Goal: Task Accomplishment & Management: Manage account settings

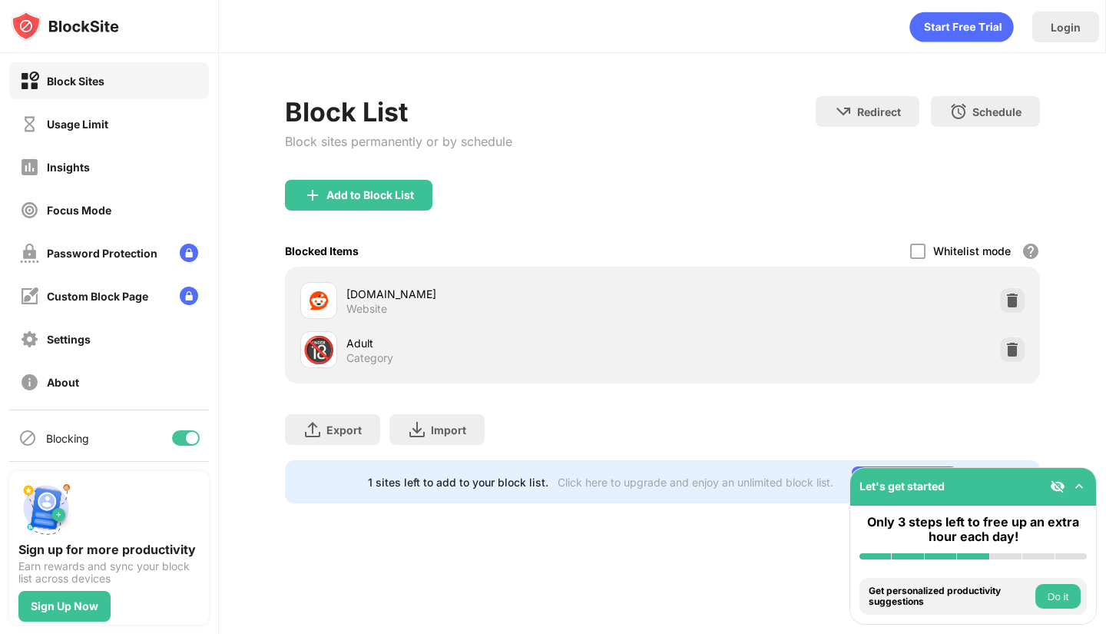
click at [143, 108] on div "Usage Limit" at bounding box center [109, 123] width 200 height 37
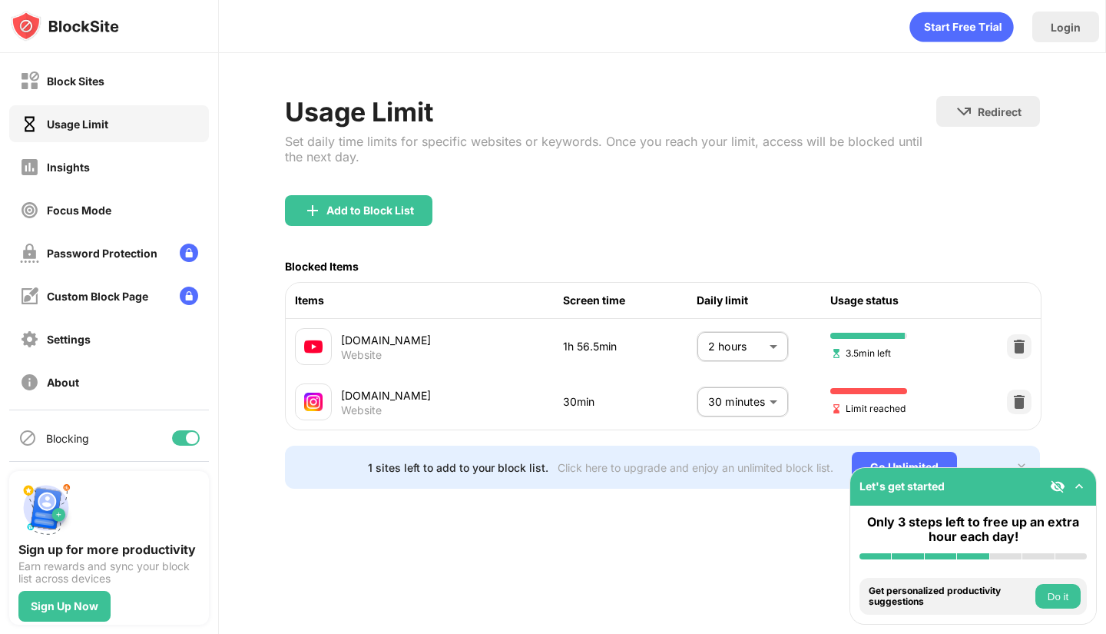
click at [750, 396] on body "Block Sites Usage Limit Insights Focus Mode Password Protection Custom Block Pa…" at bounding box center [553, 317] width 1106 height 634
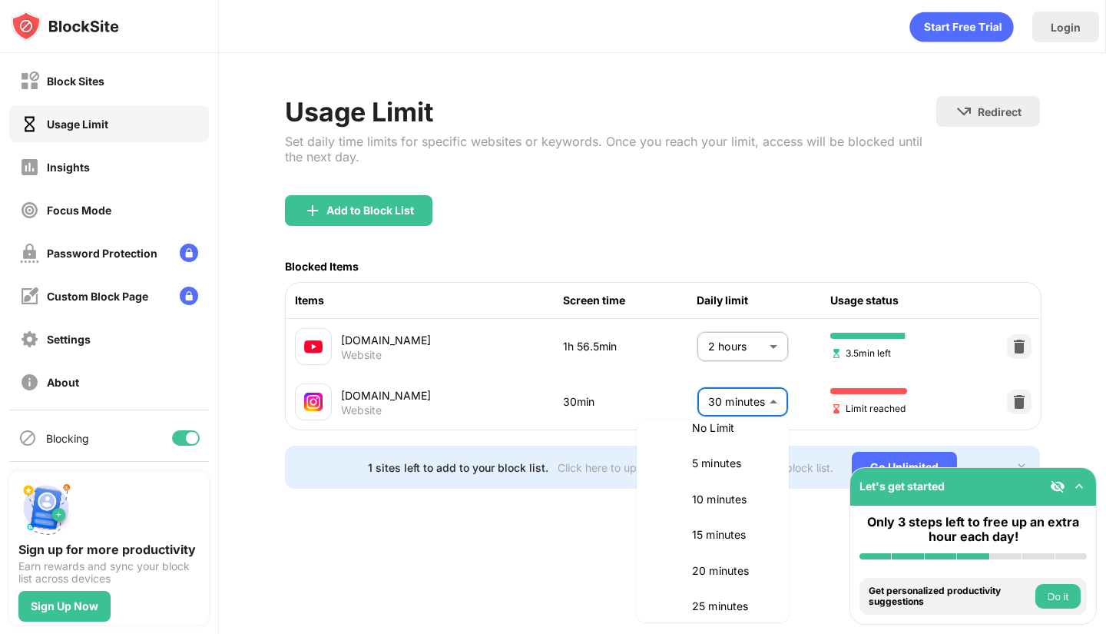
scroll to position [25, 0]
click at [719, 558] on li "20 minutes" at bounding box center [713, 570] width 134 height 35
type input "**"
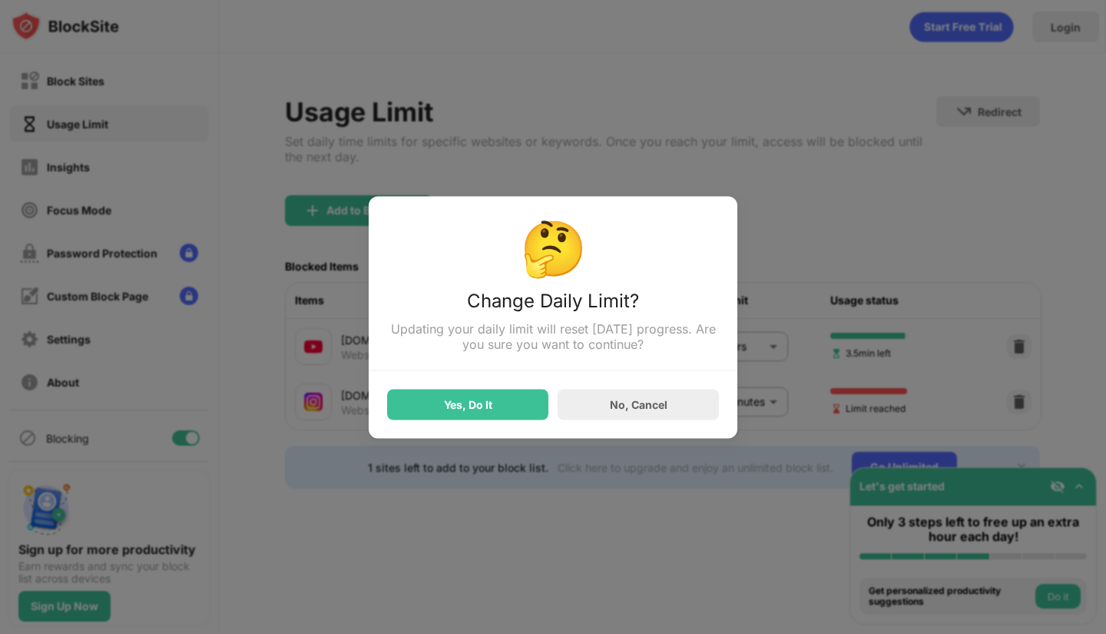
click at [498, 407] on div "Yes, Do It" at bounding box center [467, 404] width 161 height 31
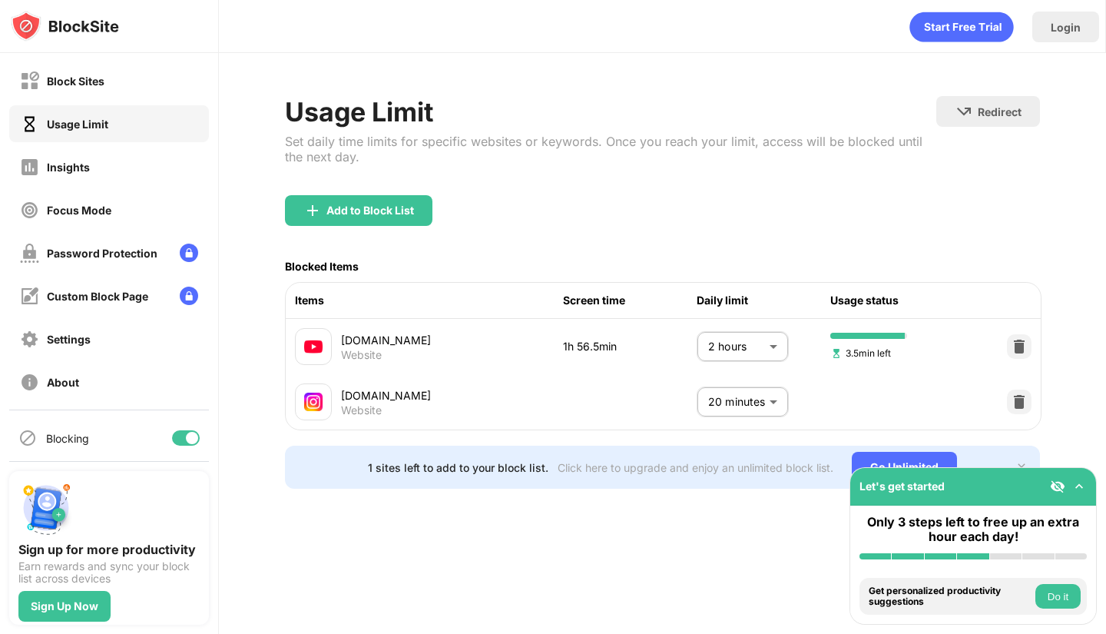
click at [738, 352] on body "Block Sites Usage Limit Insights Focus Mode Password Protection Custom Block Pa…" at bounding box center [553, 317] width 1106 height 634
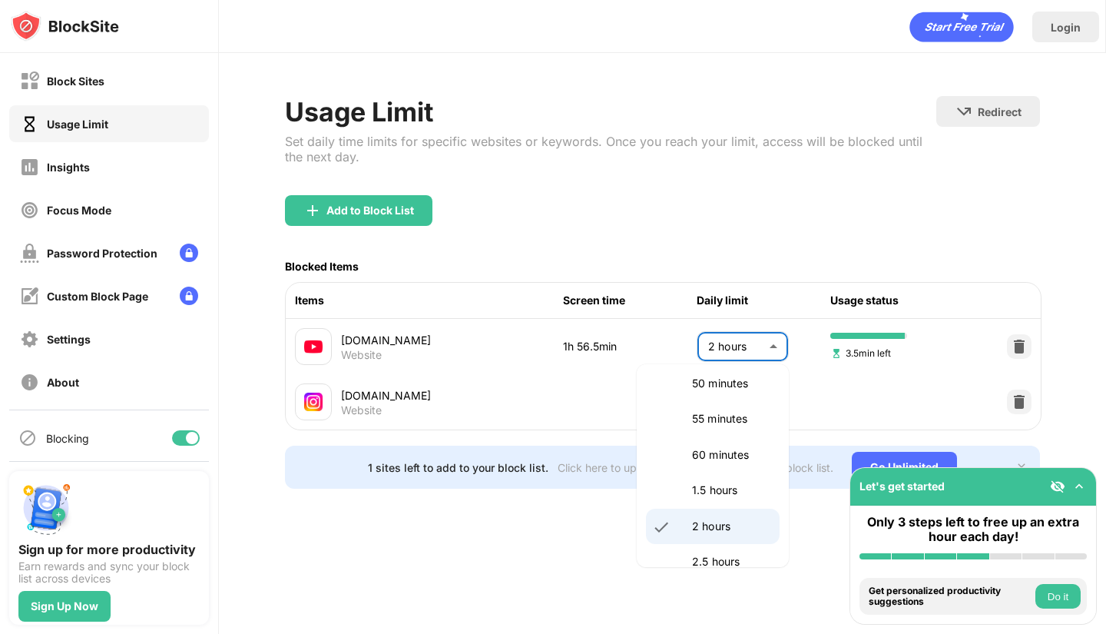
scroll to position [359, 0]
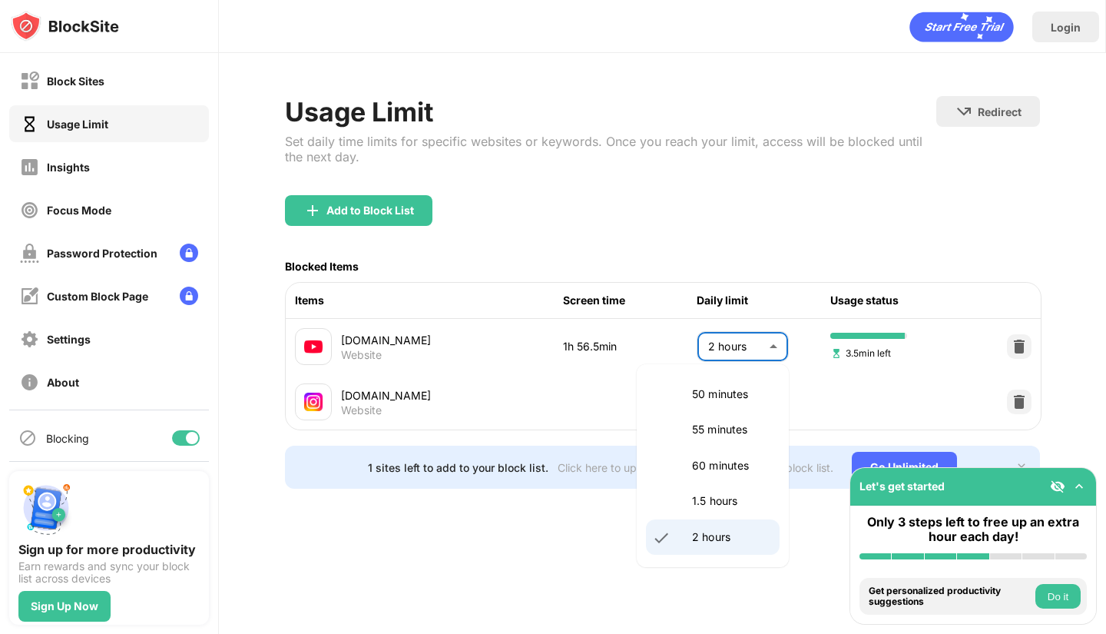
click at [736, 462] on p "60 minutes" at bounding box center [731, 465] width 78 height 17
type input "**"
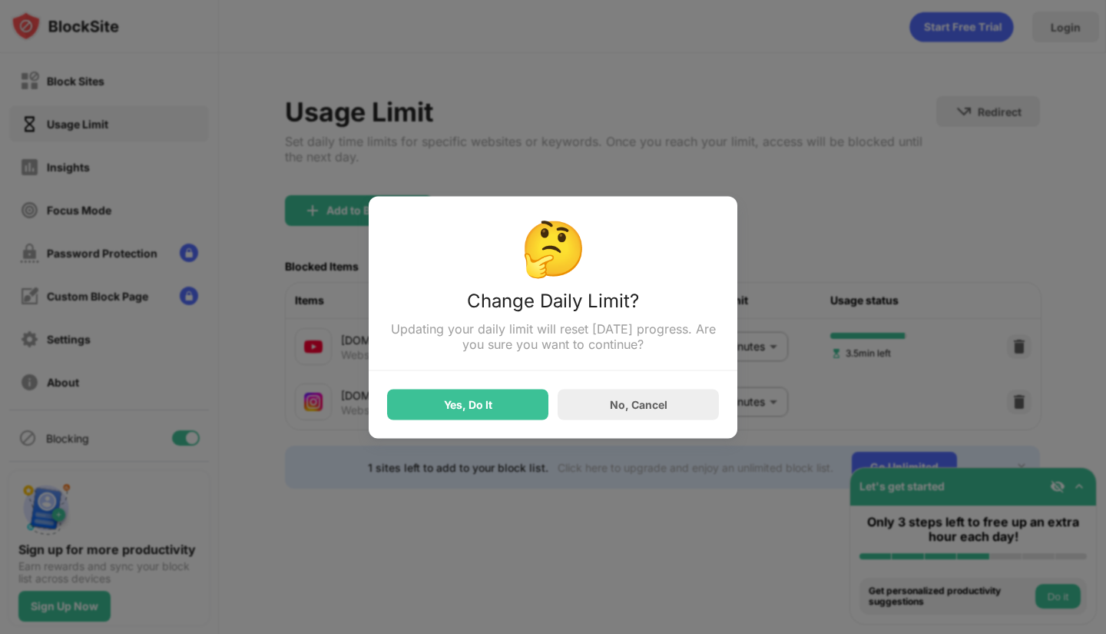
click at [523, 419] on div "Yes, Do It" at bounding box center [467, 404] width 161 height 31
